Goal: Communication & Community: Answer question/provide support

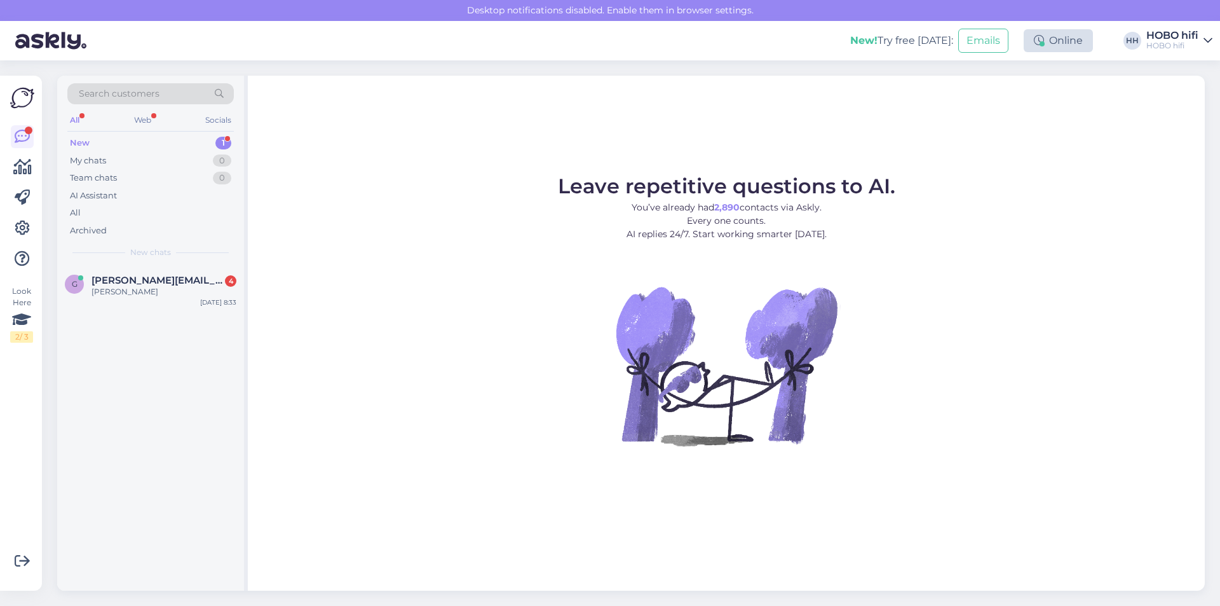
click at [1068, 49] on div "Online" at bounding box center [1058, 40] width 69 height 23
click at [186, 283] on span "[PERSON_NAME][EMAIL_ADDRESS][DOMAIN_NAME]" at bounding box center [158, 280] width 132 height 11
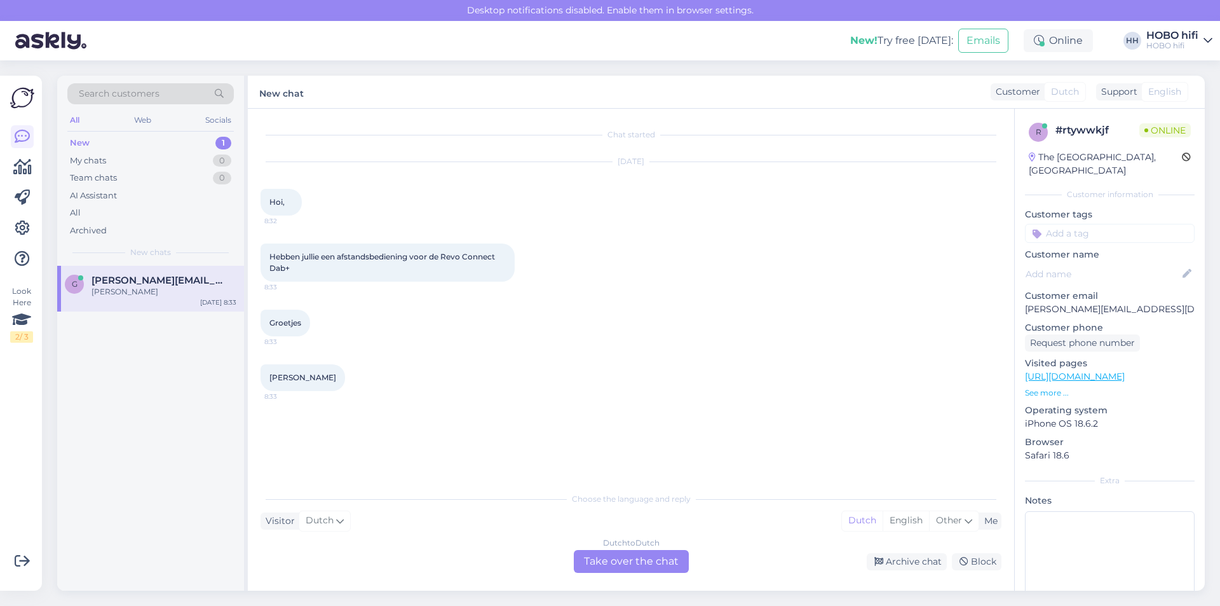
click at [588, 552] on div "Dutch to Dutch Take over the chat" at bounding box center [631, 561] width 115 height 23
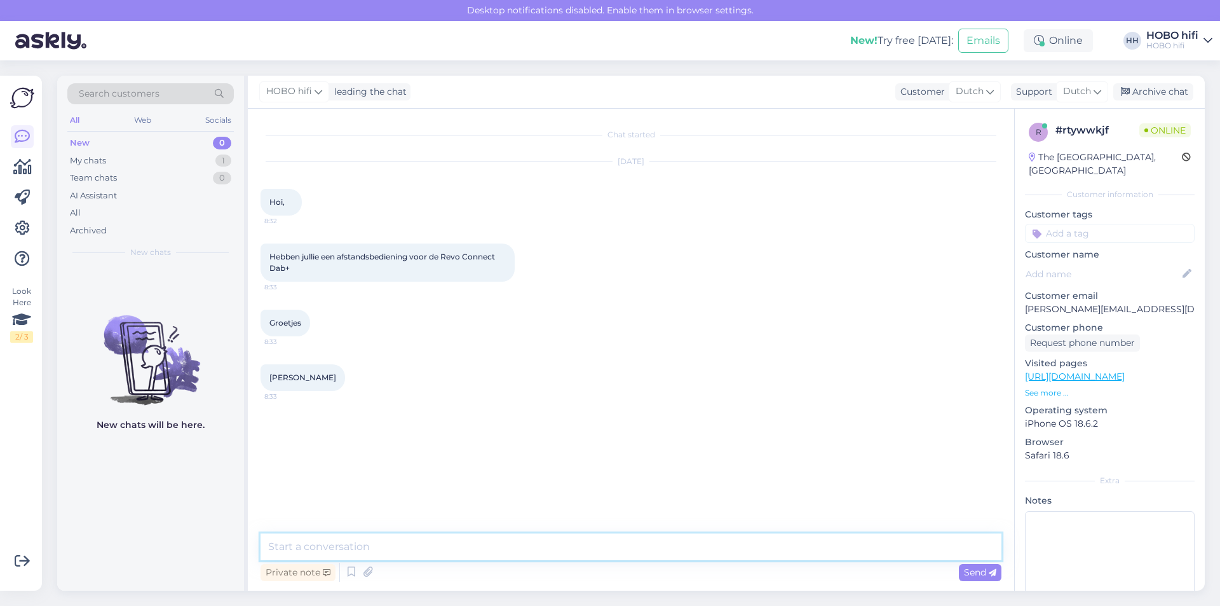
click at [374, 547] on textarea at bounding box center [631, 546] width 741 height 27
click at [884, 547] on textarea "[PERSON_NAME], deze afstandbediening kunnen we voor je bestellen. Prijs en leve…" at bounding box center [631, 546] width 741 height 27
type textarea "[PERSON_NAME], deze afstandbediening kunnen we voor je bestellen. Prijs en leve…"
click at [972, 574] on span "Send" at bounding box center [980, 571] width 32 height 11
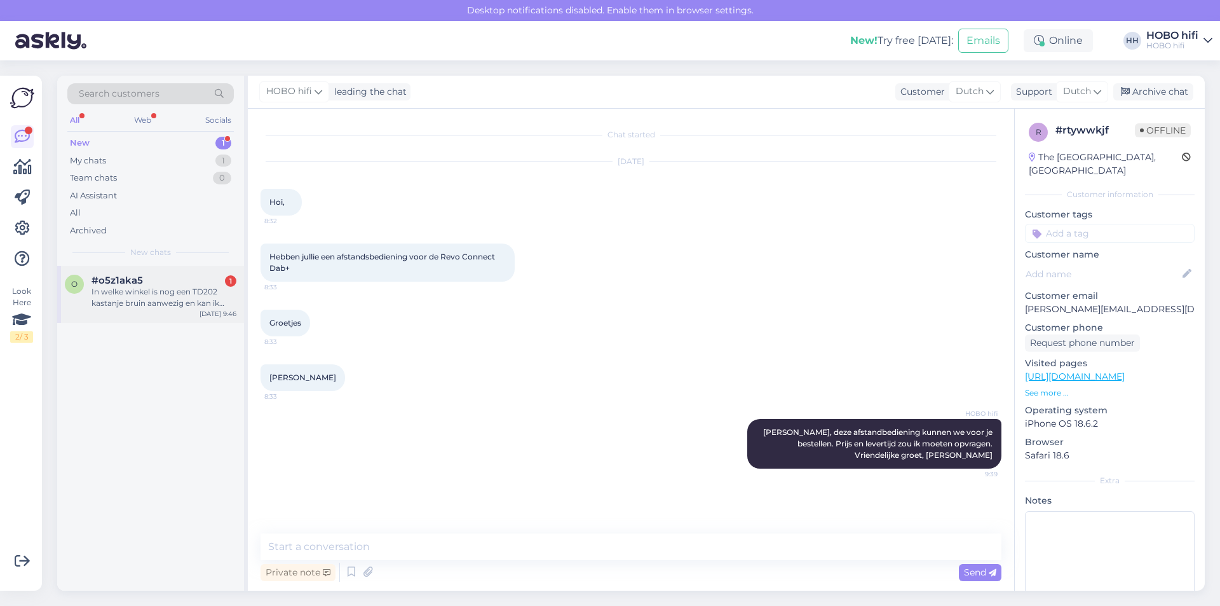
click at [149, 294] on div "In welke winkel is nog een TD202 kastanje bruin aanwezig en kan ik mijn oude th…" at bounding box center [164, 297] width 145 height 23
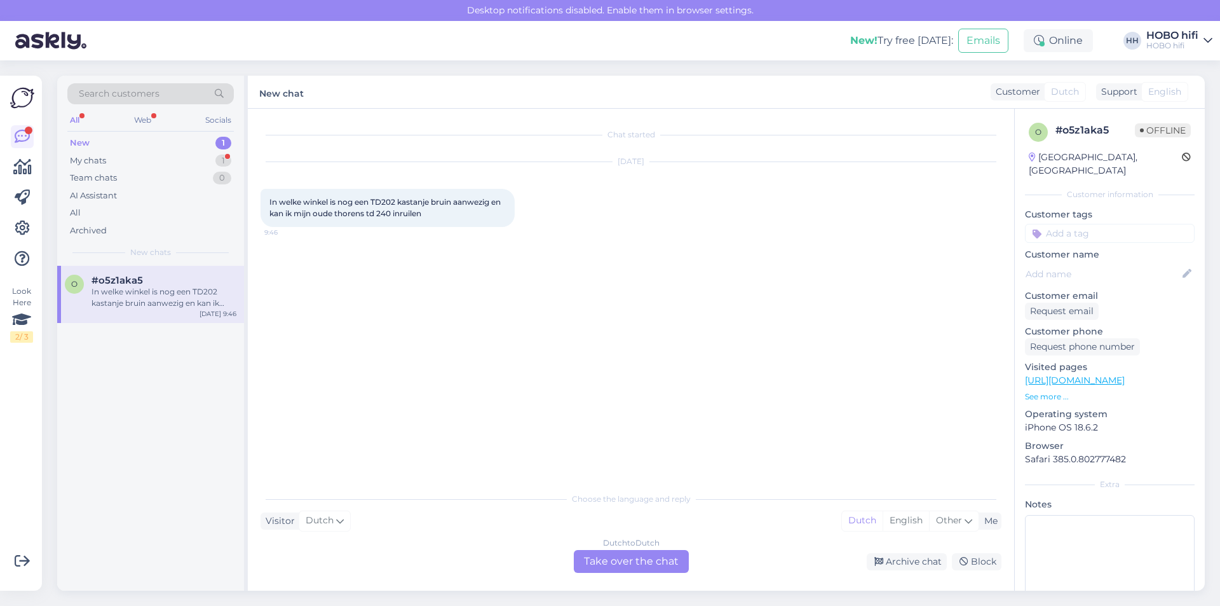
click at [191, 290] on div "In welke winkel is nog een TD202 kastanje bruin aanwezig en kan ik mijn oude th…" at bounding box center [164, 297] width 145 height 23
click at [86, 162] on div "My chats" at bounding box center [88, 160] width 36 height 13
click at [102, 277] on span "[PERSON_NAME][EMAIL_ADDRESS][DOMAIN_NAME]" at bounding box center [158, 280] width 132 height 11
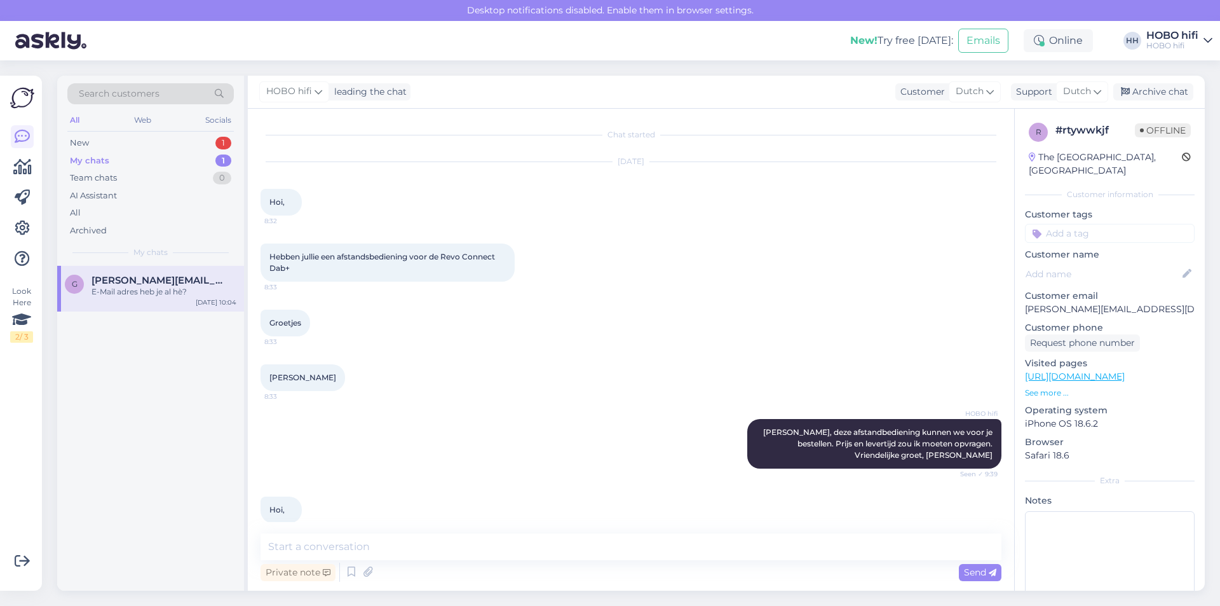
scroll to position [179, 0]
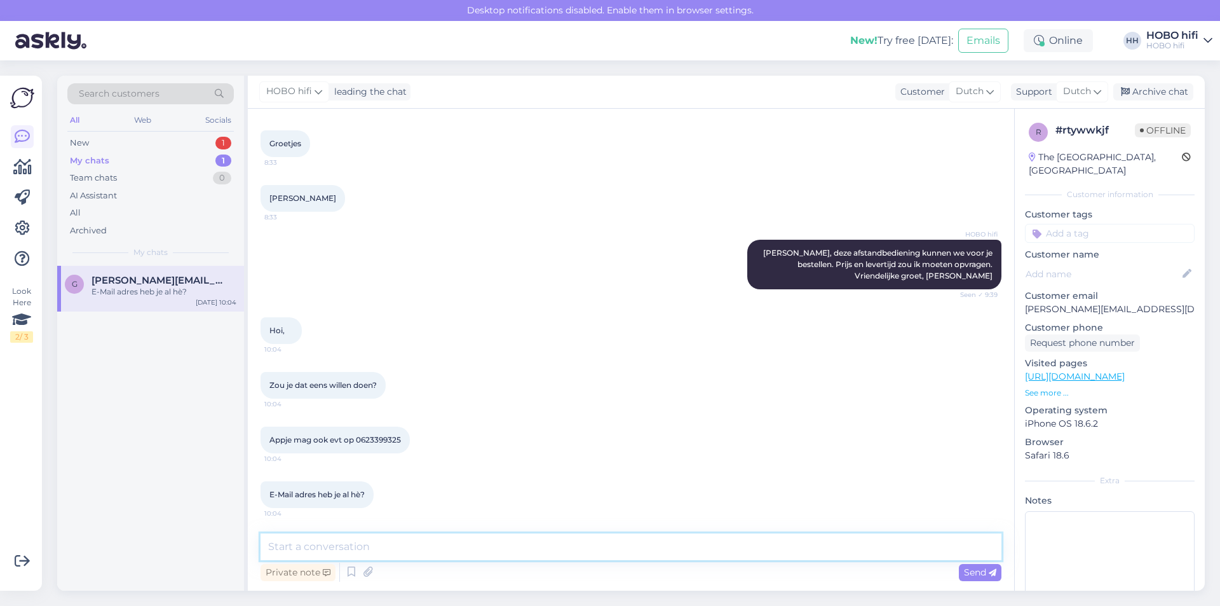
click at [409, 554] on textarea at bounding box center [631, 546] width 741 height 27
type textarea "G"
type textarea "Ja hoor, ga ik voor je navragen. Email adres heb idd al"
click at [966, 571] on span "Send" at bounding box center [980, 571] width 32 height 11
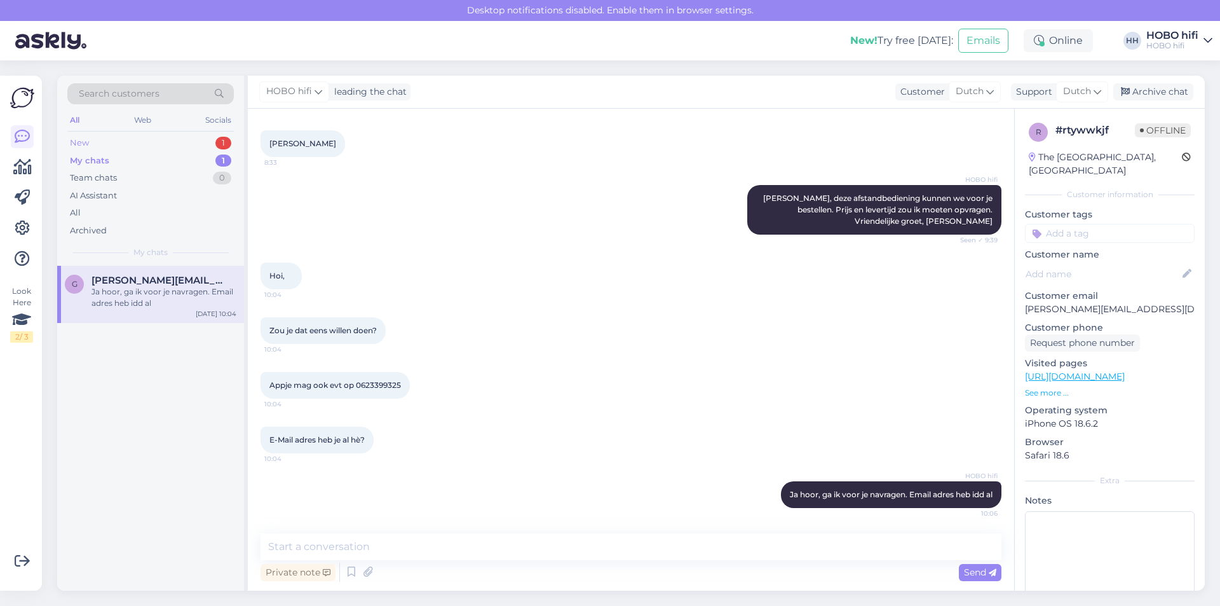
click at [82, 144] on div "New" at bounding box center [79, 143] width 19 height 13
click at [149, 297] on div "In welke winkel is nog een TD202 kastanje bruin aanwezig en kan ik mijn oude th…" at bounding box center [164, 297] width 145 height 23
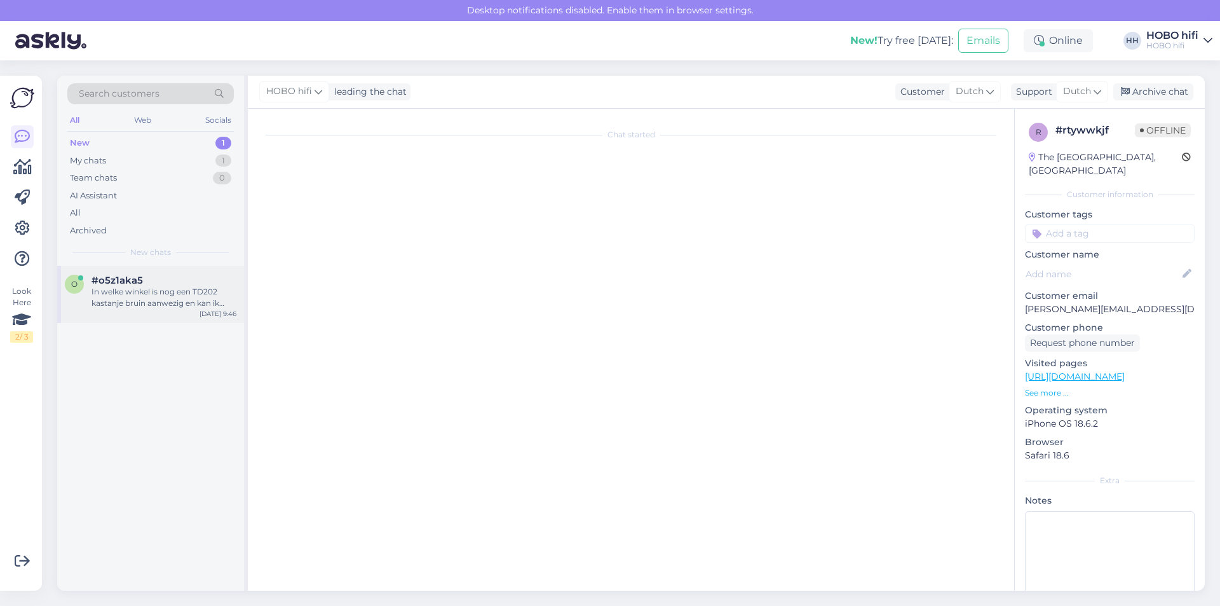
scroll to position [0, 0]
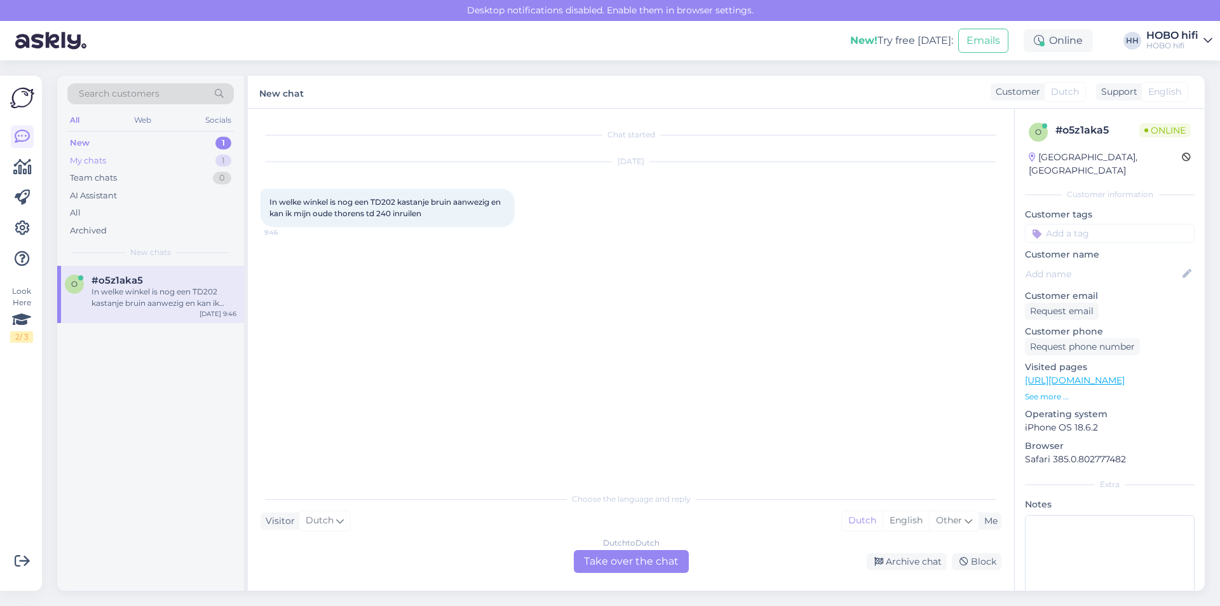
click at [85, 163] on div "My chats" at bounding box center [88, 160] width 36 height 13
click at [173, 288] on div "Ja hoor, ga ik voor je navragen. Email adres heb idd al" at bounding box center [164, 297] width 145 height 23
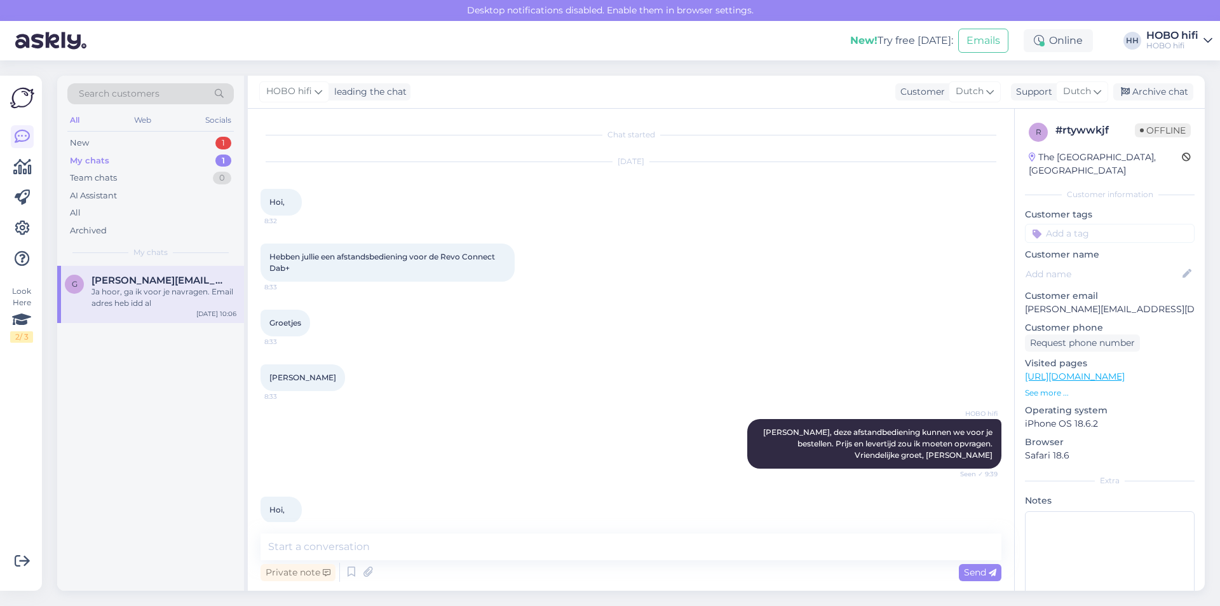
scroll to position [234, 0]
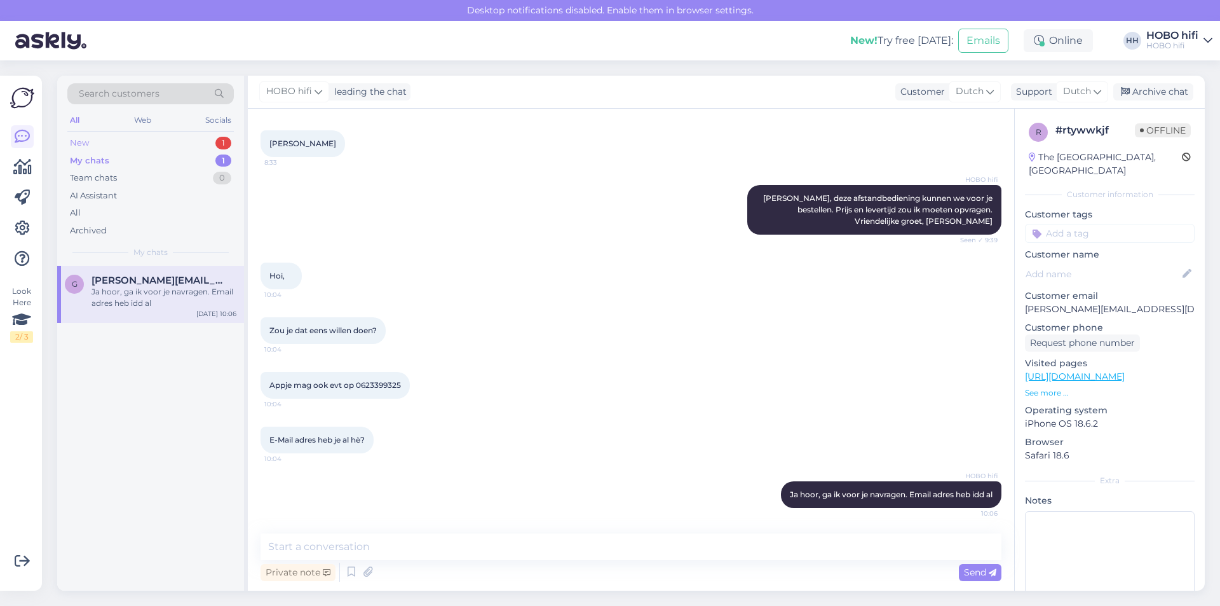
click at [76, 142] on div "New" at bounding box center [79, 143] width 19 height 13
click at [137, 297] on div "In welke winkel is nog een TD202 kastanje bruin aanwezig en kan ik mijn oude th…" at bounding box center [164, 297] width 145 height 23
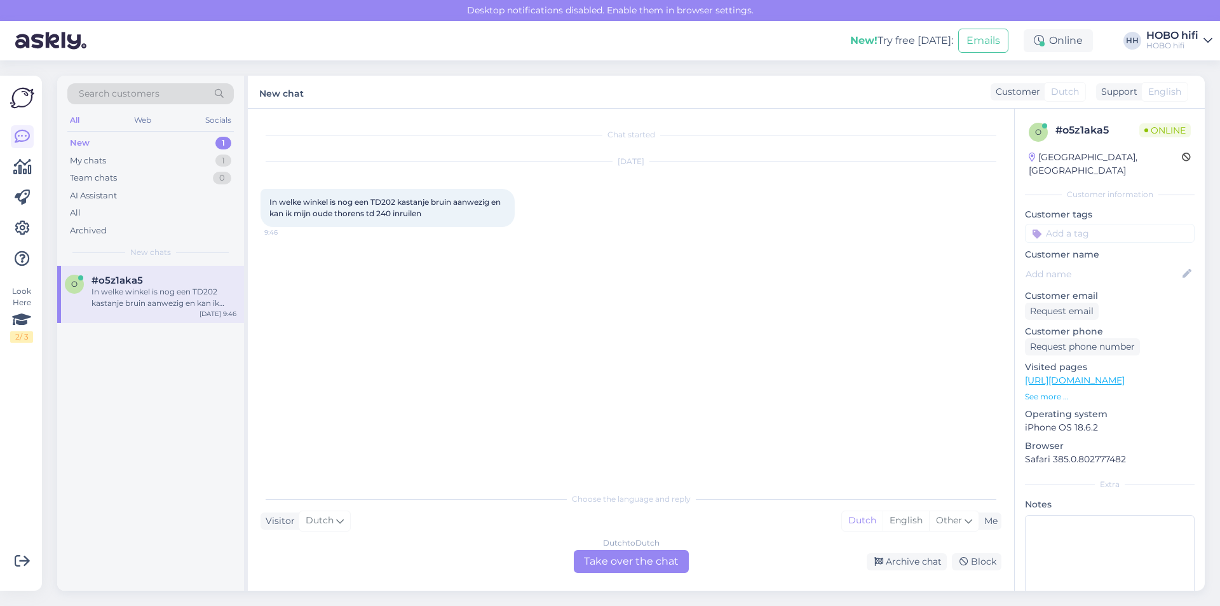
click at [640, 553] on div "Dutch to Dutch Take over the chat" at bounding box center [631, 561] width 115 height 23
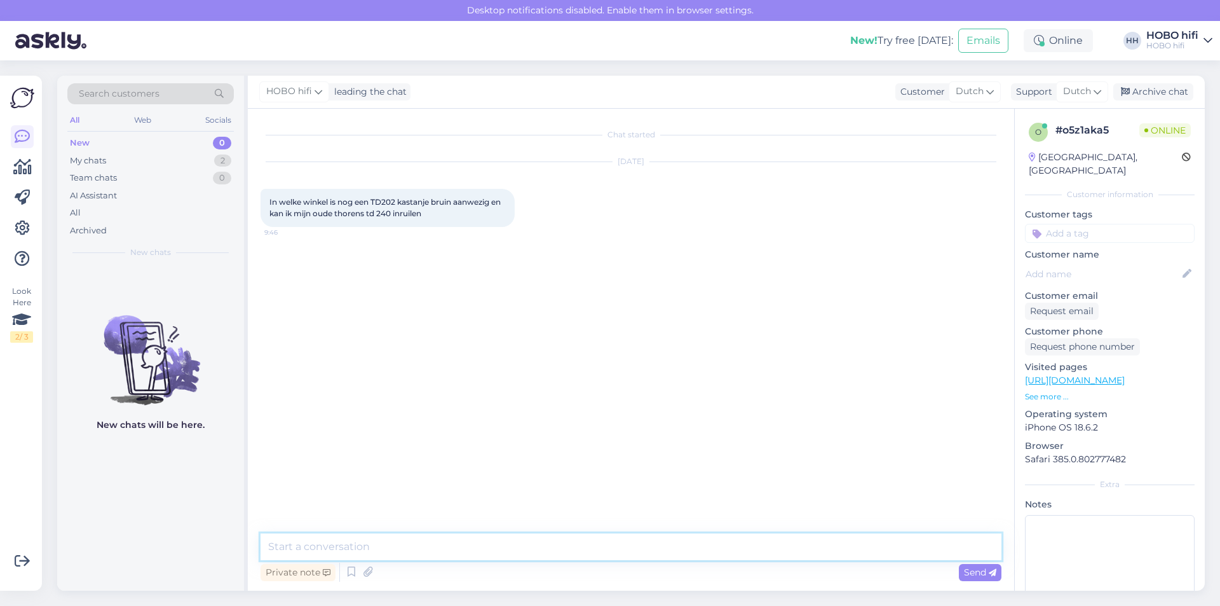
click at [368, 548] on textarea at bounding box center [631, 546] width 741 height 27
click at [347, 545] on textarea "Goedemorgen., de TD202" at bounding box center [631, 546] width 741 height 27
click at [347, 550] on textarea "Goedemorgen., de TD202" at bounding box center [631, 546] width 741 height 27
click at [414, 546] on textarea "Goedemorgen, de TD202" at bounding box center [631, 546] width 741 height 27
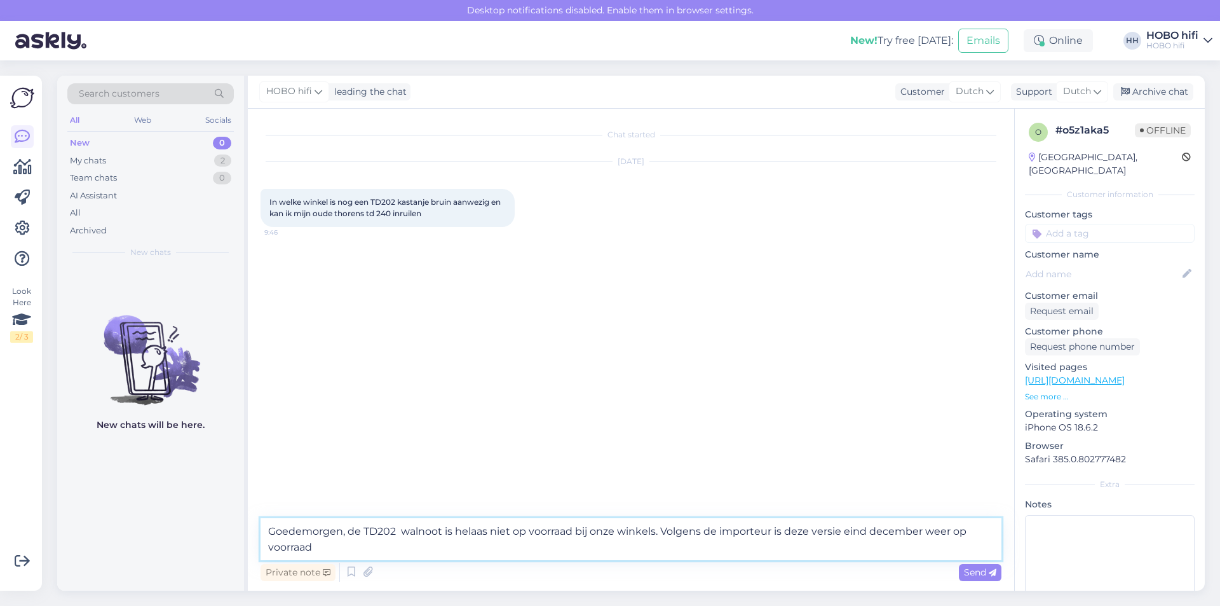
type textarea "Goedemorgen, de TD202 walnoot is helaas niet op voorraad bij onze winkels. Volg…"
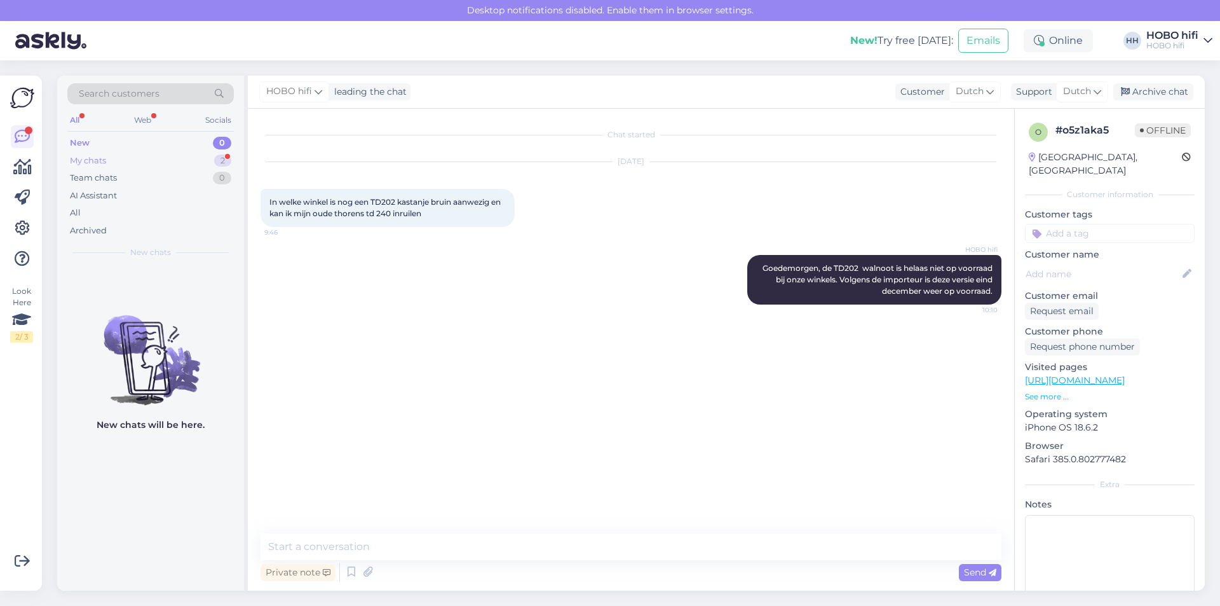
click at [85, 161] on div "My chats" at bounding box center [88, 160] width 36 height 13
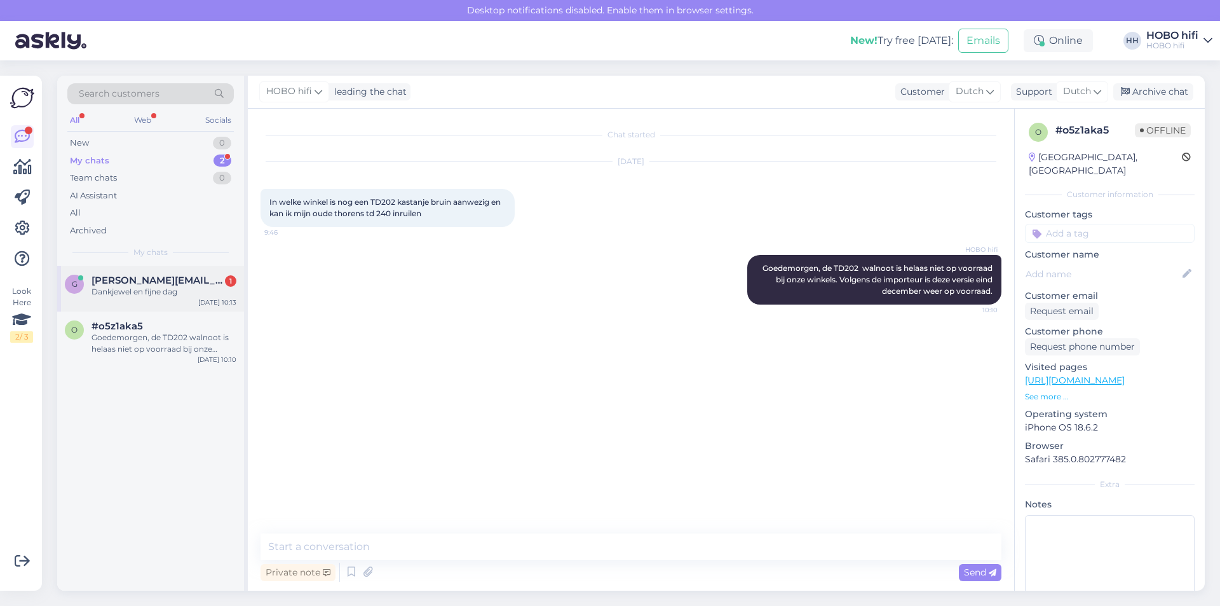
click at [140, 278] on span "[PERSON_NAME][EMAIL_ADDRESS][DOMAIN_NAME]" at bounding box center [158, 280] width 132 height 11
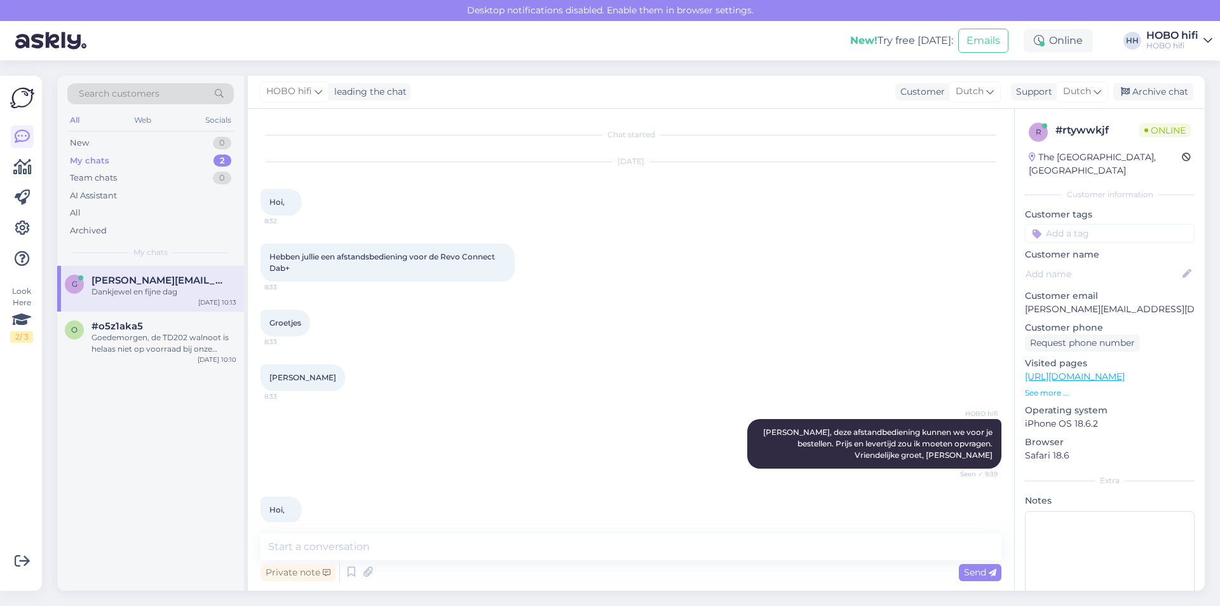
scroll to position [289, 0]
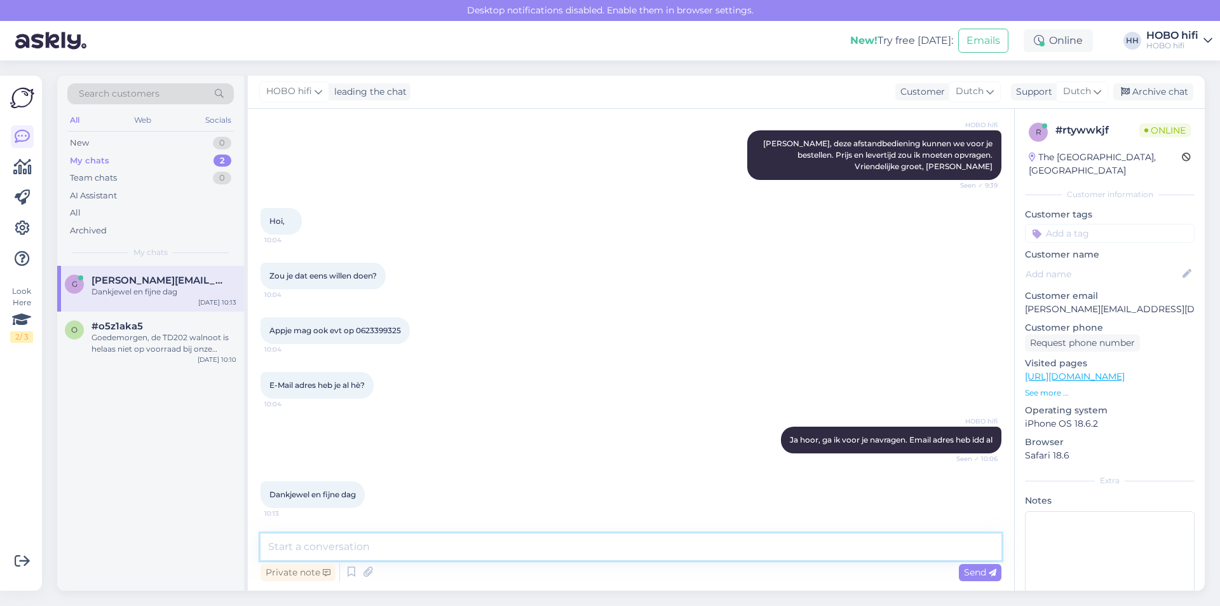
click at [367, 543] on textarea at bounding box center [631, 546] width 741 height 27
click at [399, 553] on textarea "Graag gedaan en jij ook eeen fijne dag!" at bounding box center [631, 546] width 741 height 27
type textarea "Graag gedaan en jij ook een fijne dag!"
click at [974, 570] on span "Send" at bounding box center [980, 571] width 32 height 11
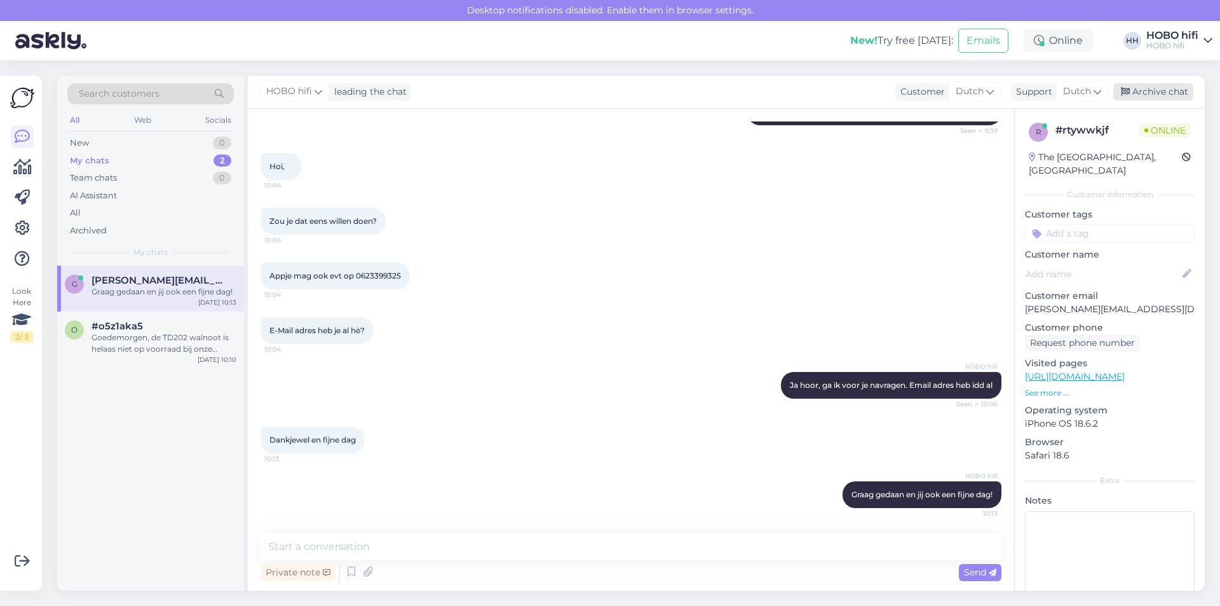
click at [1164, 90] on div "Archive chat" at bounding box center [1154, 91] width 80 height 17
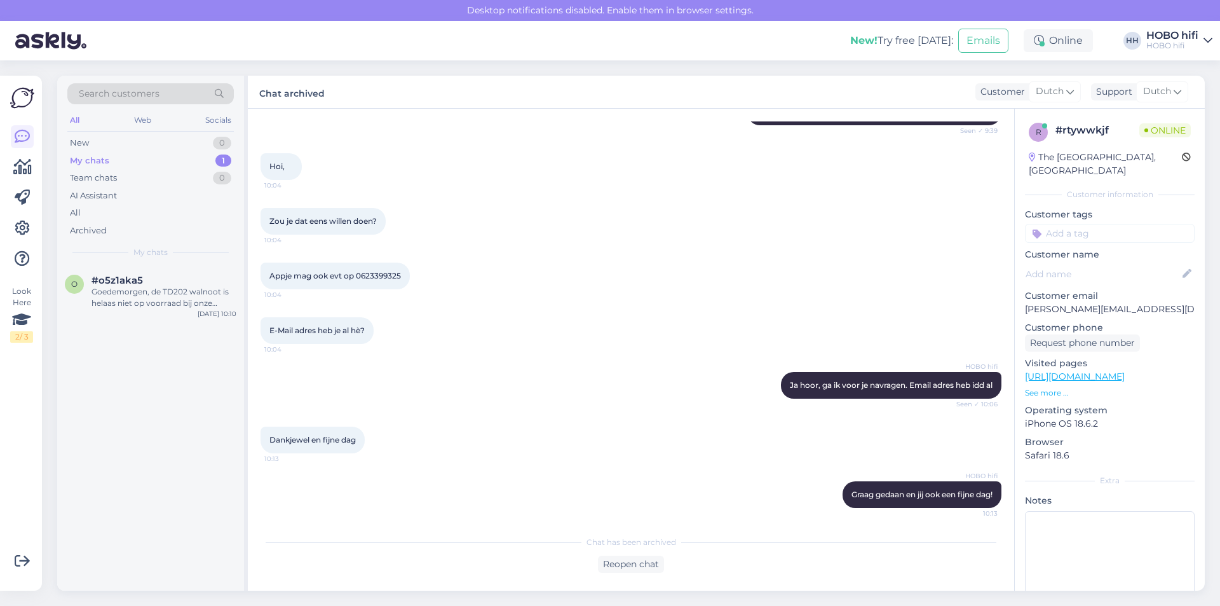
click at [75, 163] on div "My chats" at bounding box center [89, 160] width 39 height 13
click at [87, 162] on div "My chats" at bounding box center [89, 160] width 39 height 13
click at [105, 177] on div "Team chats" at bounding box center [93, 178] width 47 height 13
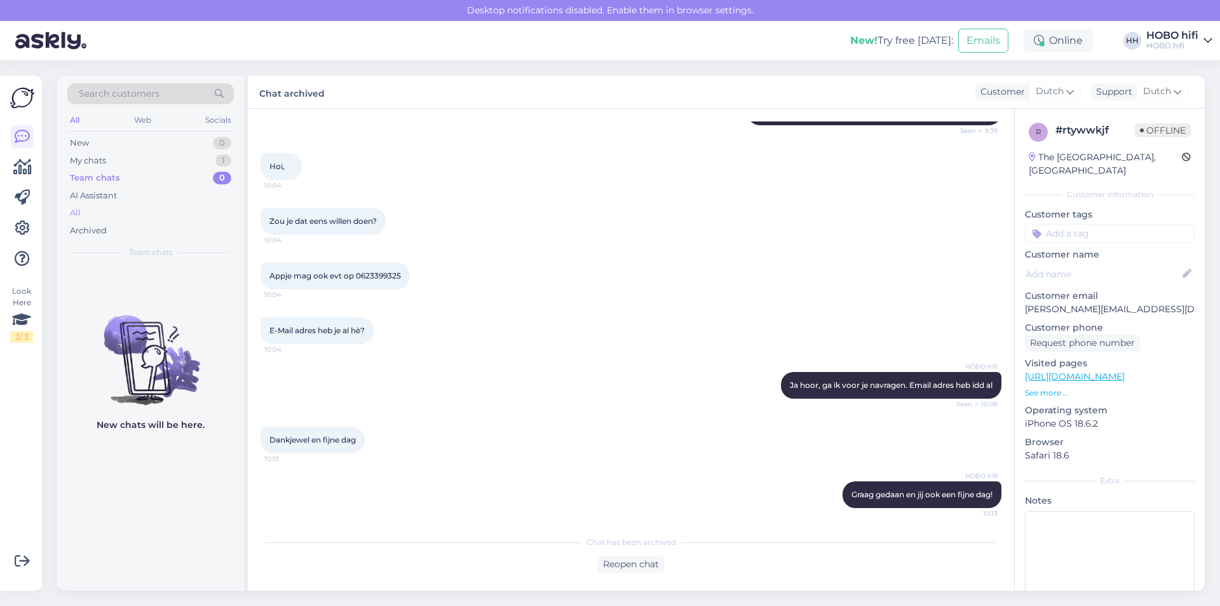
click at [92, 213] on div "All" at bounding box center [150, 213] width 167 height 18
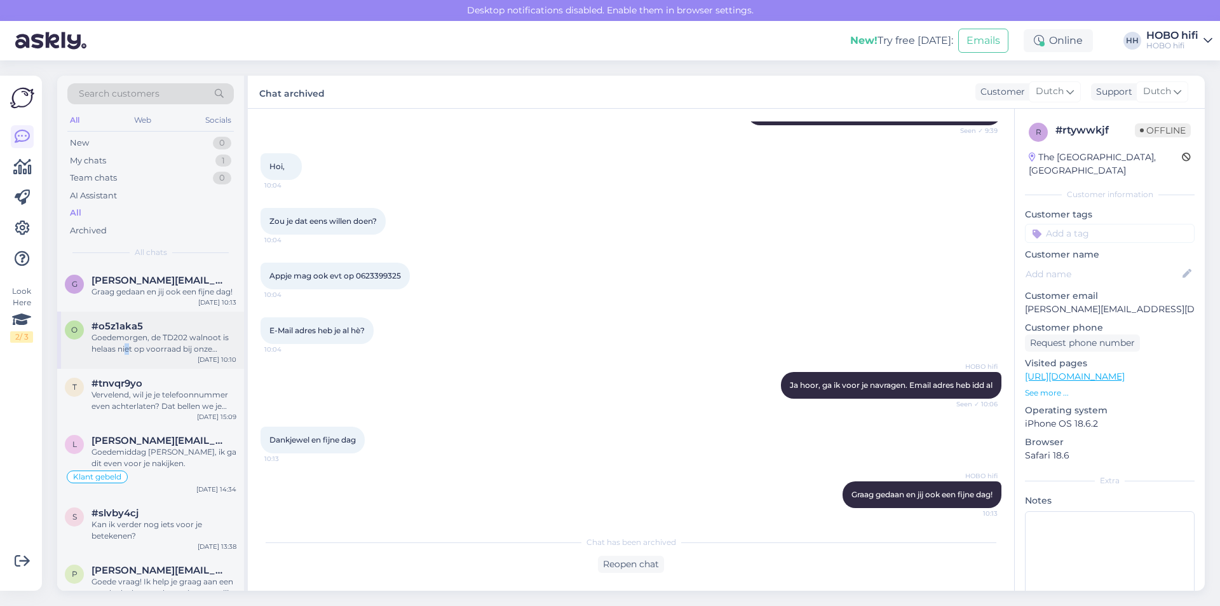
drag, startPoint x: 126, startPoint y: 343, endPoint x: 201, endPoint y: 327, distance: 76.8
click at [128, 343] on div "Goedemorgen, de TD202 walnoot is helaas niet op voorraad bij onze winkels. Volg…" at bounding box center [164, 343] width 145 height 23
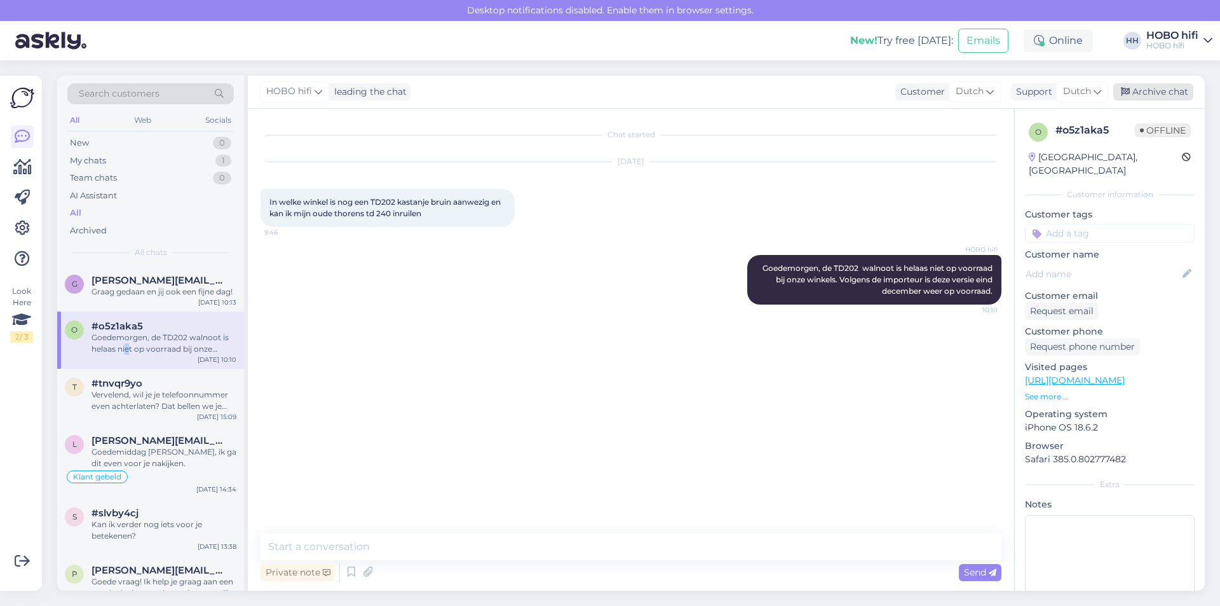
click at [1131, 90] on div "Archive chat" at bounding box center [1154, 91] width 80 height 17
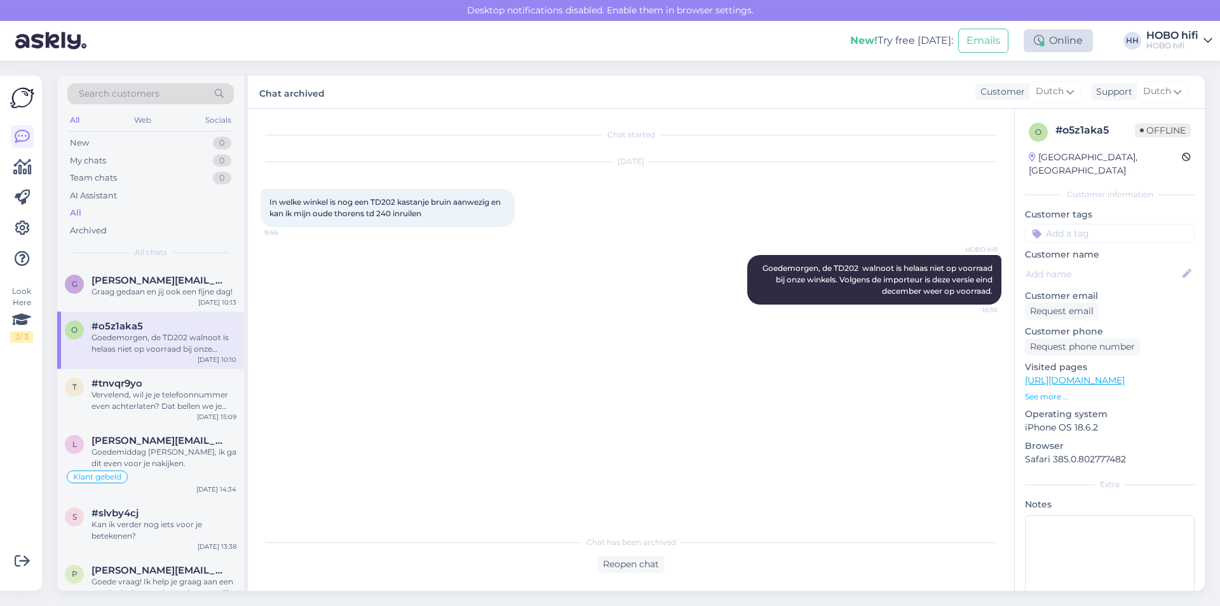
click at [1084, 41] on div "Online" at bounding box center [1058, 40] width 69 height 23
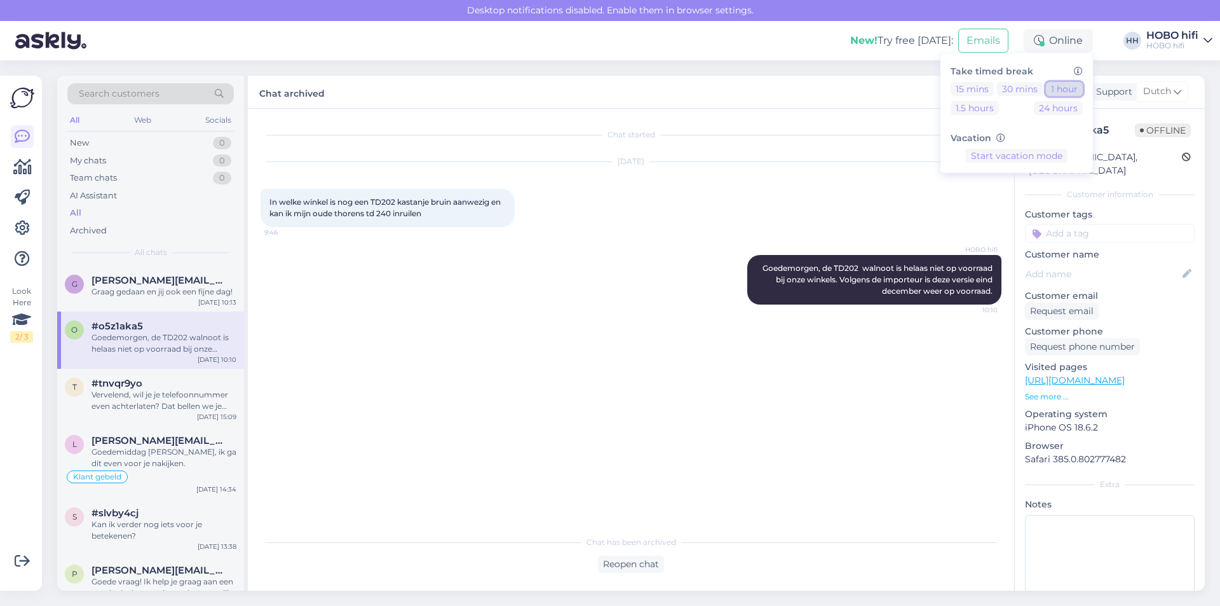
click at [1072, 89] on button "1 hour" at bounding box center [1064, 89] width 37 height 14
